Goal: Navigation & Orientation: Find specific page/section

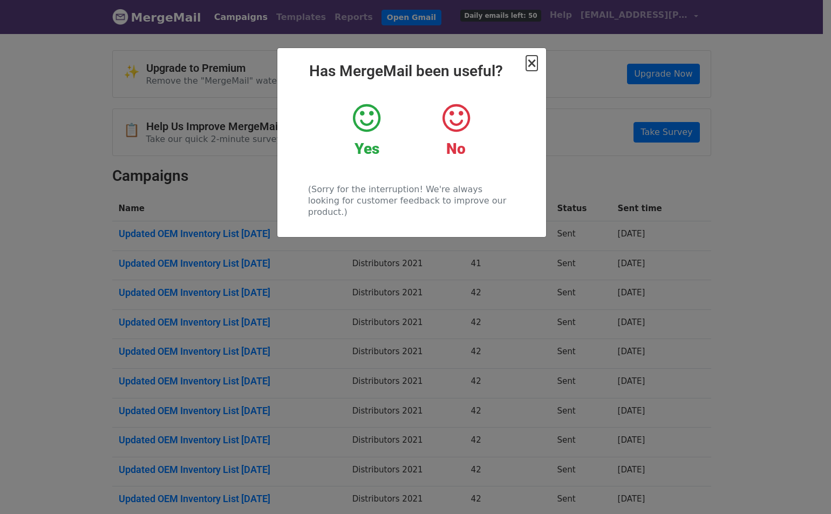
click at [535, 65] on span "×" at bounding box center [531, 63] width 11 height 15
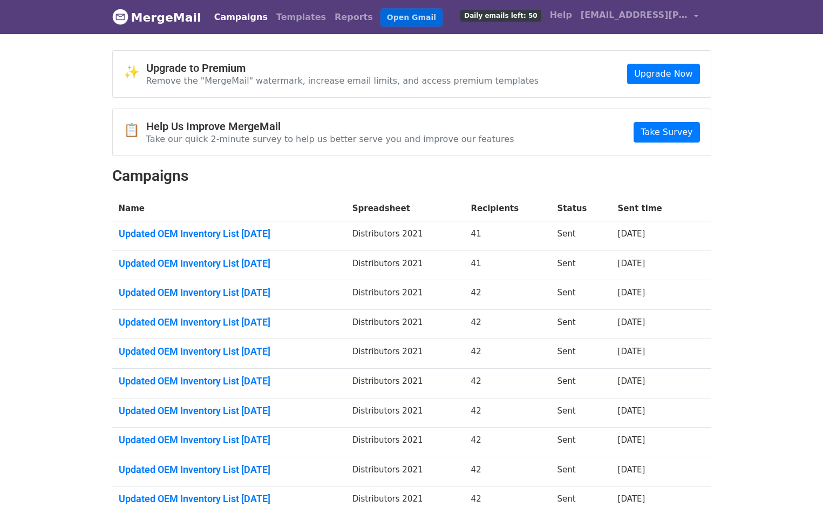
click at [384, 14] on link "Open Gmail" at bounding box center [412, 18] width 60 height 16
click at [382, 19] on link "Open Gmail" at bounding box center [412, 18] width 60 height 16
click at [234, 15] on link "Campaigns" at bounding box center [241, 17] width 62 height 22
click at [384, 15] on link "Open Gmail" at bounding box center [412, 18] width 60 height 16
click at [615, 22] on link "[EMAIL_ADDRESS][PERSON_NAME][DOMAIN_NAME]" at bounding box center [639, 16] width 126 height 25
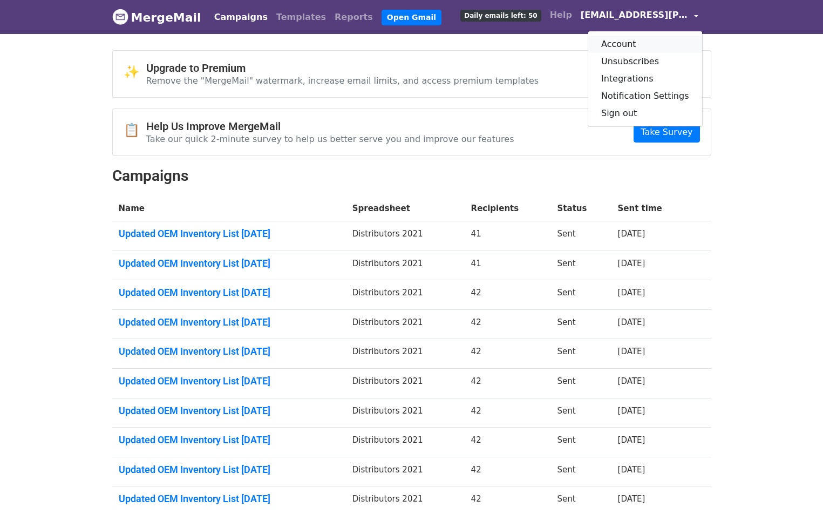
click at [633, 46] on link "Account" at bounding box center [645, 44] width 114 height 17
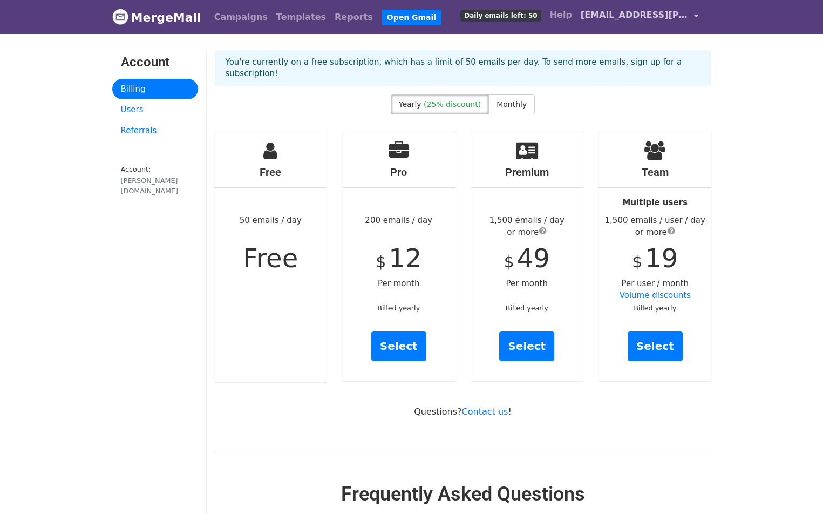
click at [625, 17] on span "[EMAIL_ADDRESS][PERSON_NAME][DOMAIN_NAME]" at bounding box center [635, 15] width 108 height 13
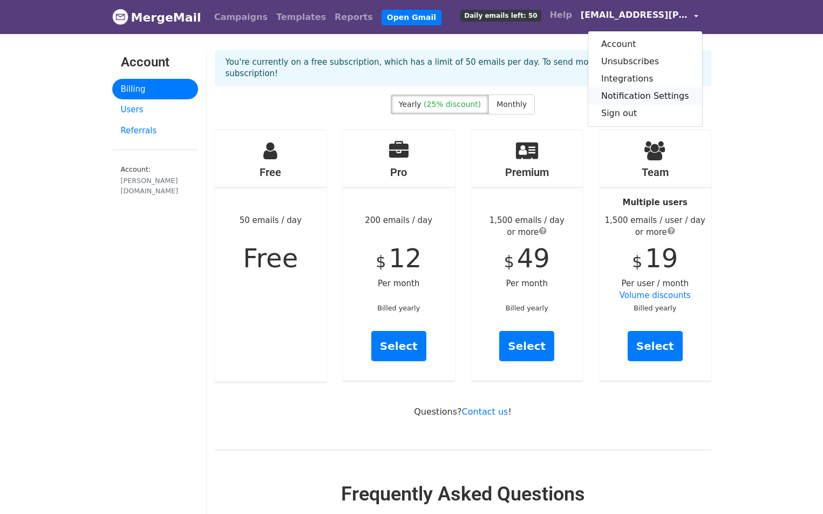
click at [656, 99] on link "Notification Settings" at bounding box center [645, 95] width 114 height 17
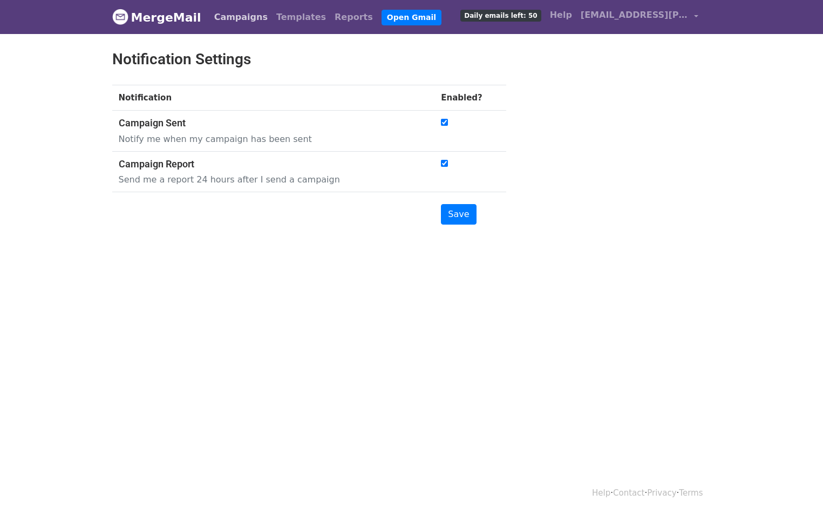
click at [237, 18] on link "Campaigns" at bounding box center [241, 17] width 62 height 22
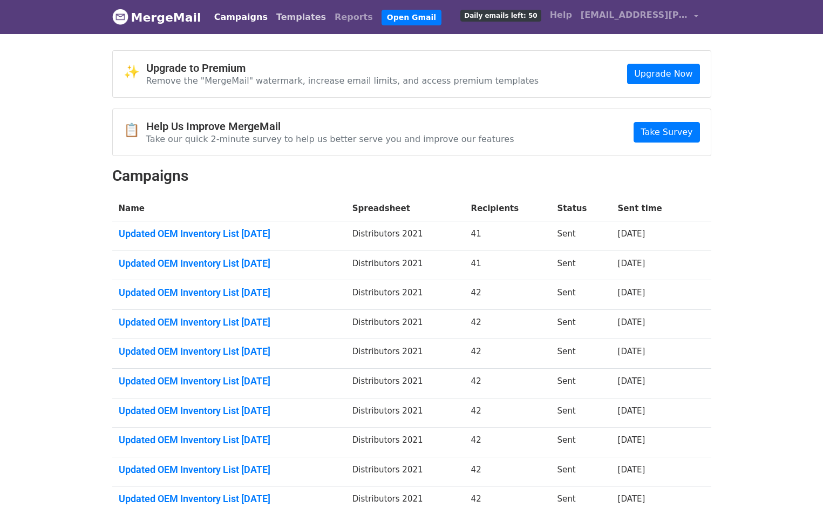
click at [272, 19] on link "Templates" at bounding box center [301, 17] width 58 height 22
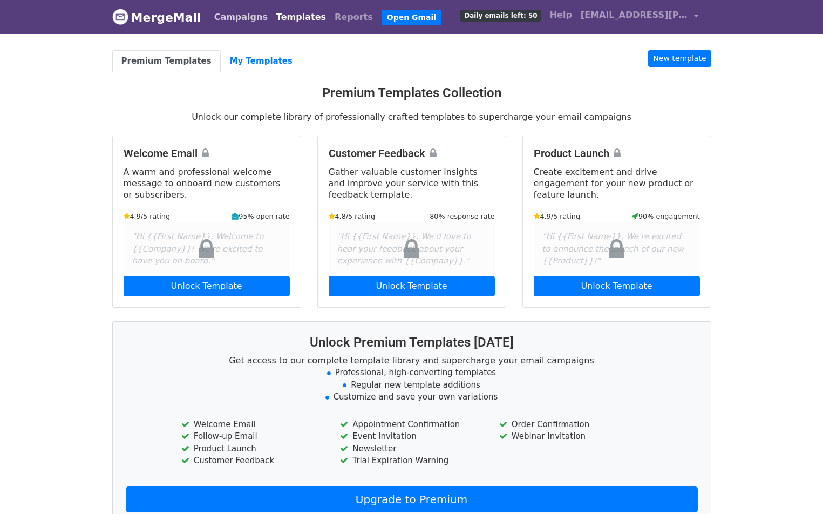
click at [225, 23] on link "Campaigns" at bounding box center [241, 17] width 62 height 22
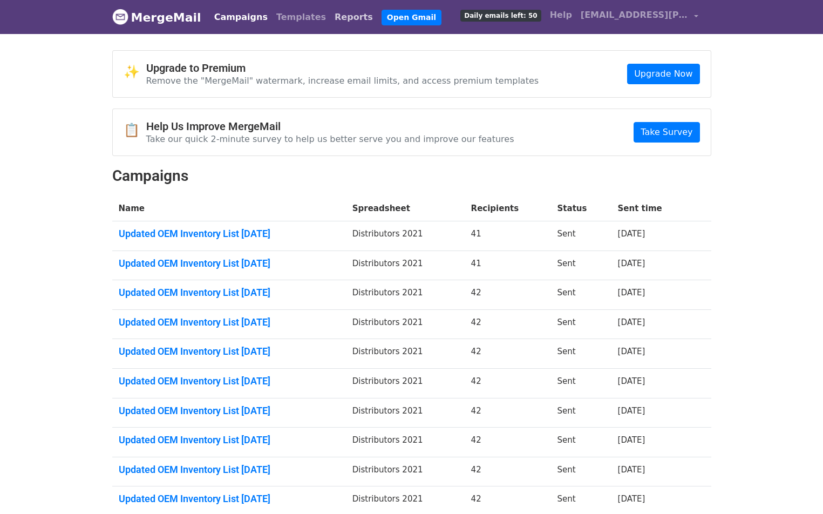
click at [330, 15] on link "Reports" at bounding box center [353, 17] width 47 height 22
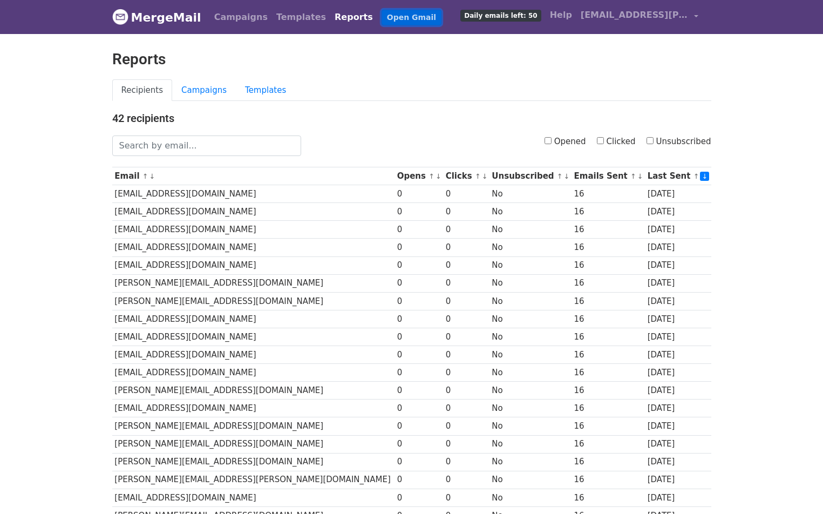
click at [382, 22] on link "Open Gmail" at bounding box center [412, 18] width 60 height 16
click at [541, 17] on span "Daily emails left: 50" at bounding box center [500, 16] width 80 height 12
click at [111, 15] on div "MergeMail Campaigns Templates Reports Open Gmail Daily emails left: 50 Help all…" at bounding box center [411, 17] width 615 height 34
click at [121, 18] on img at bounding box center [120, 17] width 16 height 16
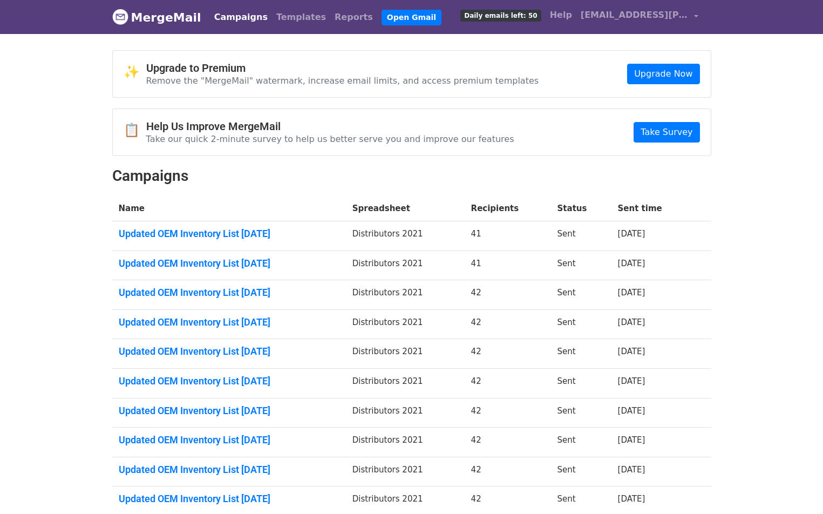
click at [145, 26] on link "MergeMail" at bounding box center [156, 17] width 89 height 23
click at [689, 12] on span "[EMAIL_ADDRESS][PERSON_NAME][DOMAIN_NAME]" at bounding box center [635, 15] width 108 height 13
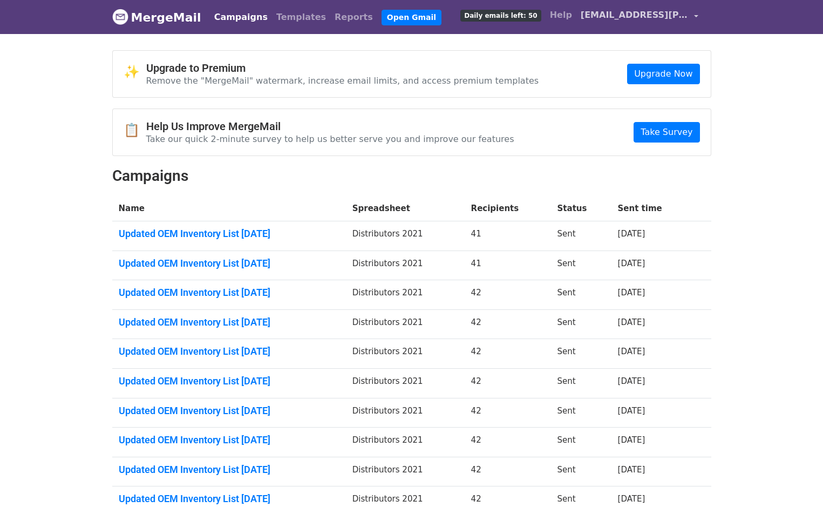
click at [669, 12] on span "[EMAIL_ADDRESS][PERSON_NAME][DOMAIN_NAME]" at bounding box center [635, 15] width 108 height 13
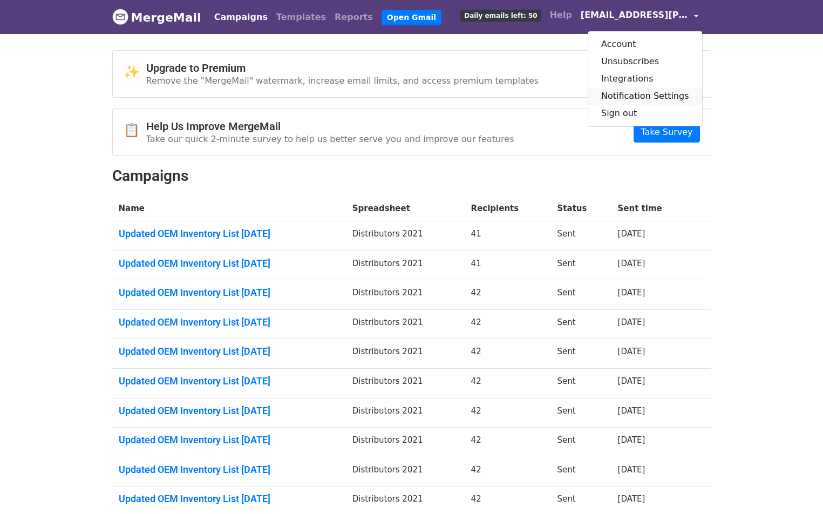
click at [682, 101] on link "Notification Settings" at bounding box center [645, 95] width 114 height 17
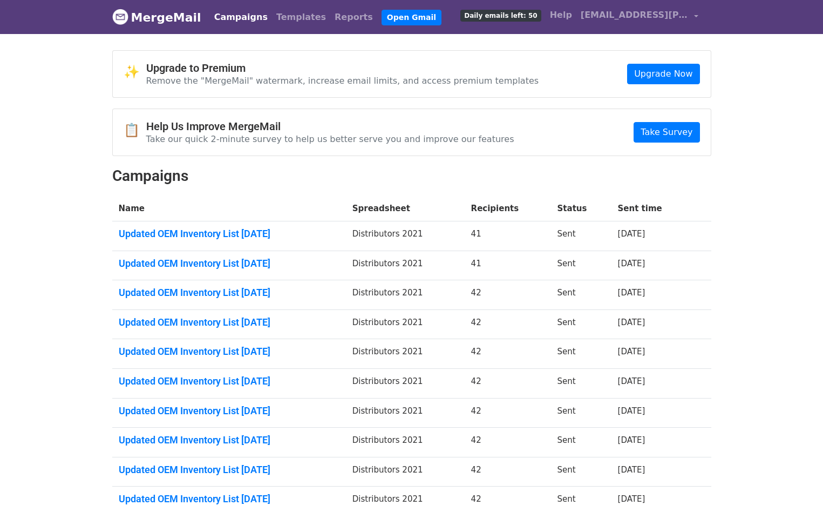
click at [792, 95] on body "MergeMail Campaigns Templates Reports Open Gmail Daily emails left: 50 Help [EM…" at bounding box center [411, 293] width 823 height 587
click at [773, 87] on body "MergeMail Campaigns Templates Reports Open Gmail Daily emails left: 50 Help [EM…" at bounding box center [411, 293] width 823 height 587
